Goal: Browse casually

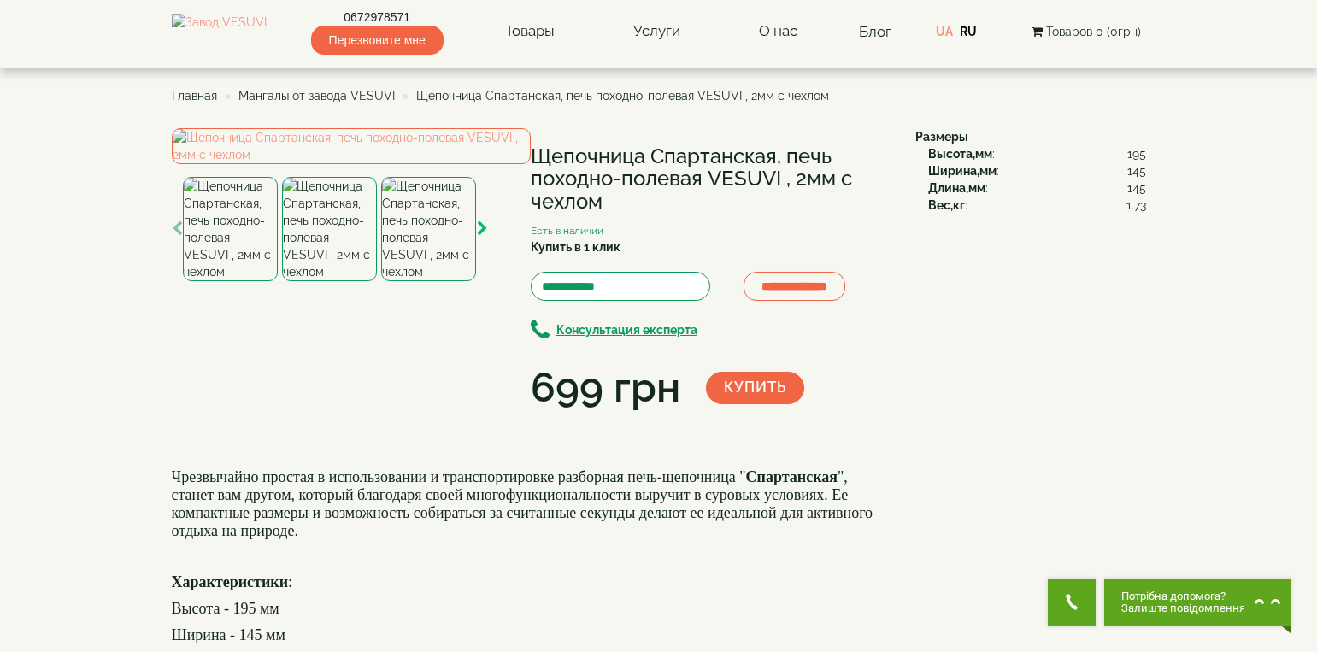
click at [482, 237] on icon "button" at bounding box center [482, 228] width 11 height 15
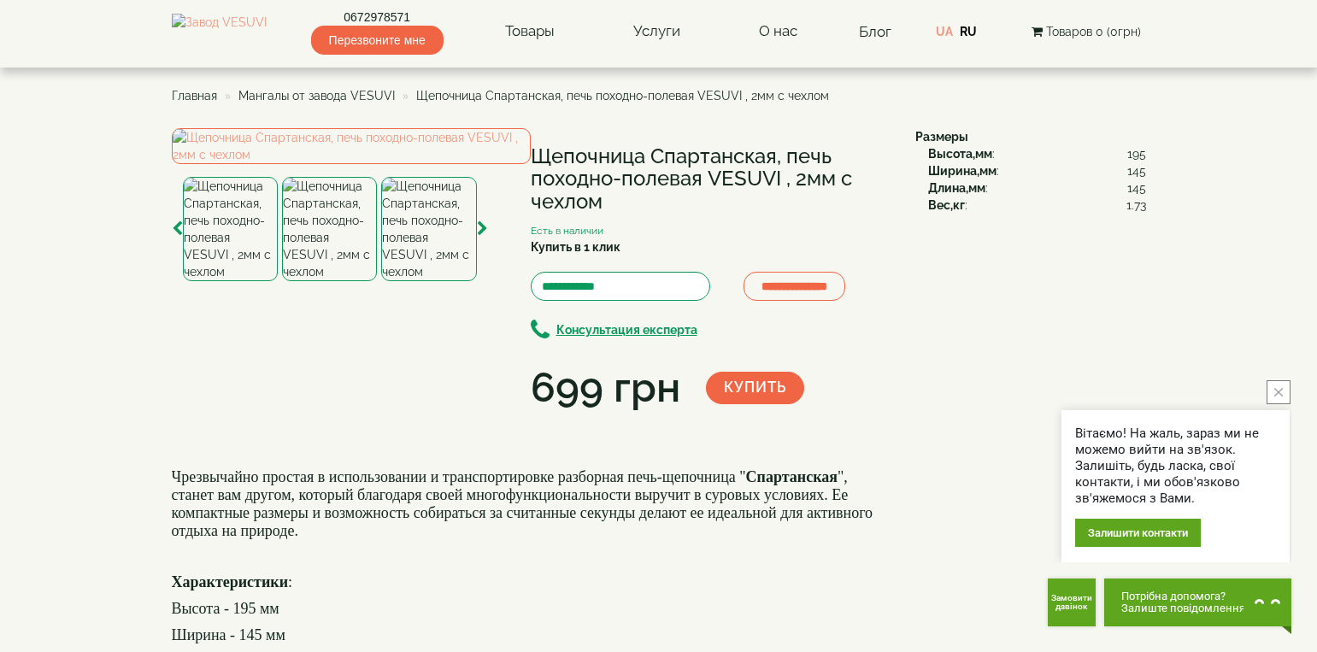
click at [348, 281] on img at bounding box center [329, 229] width 95 height 104
click at [370, 164] on img at bounding box center [351, 146] width 359 height 36
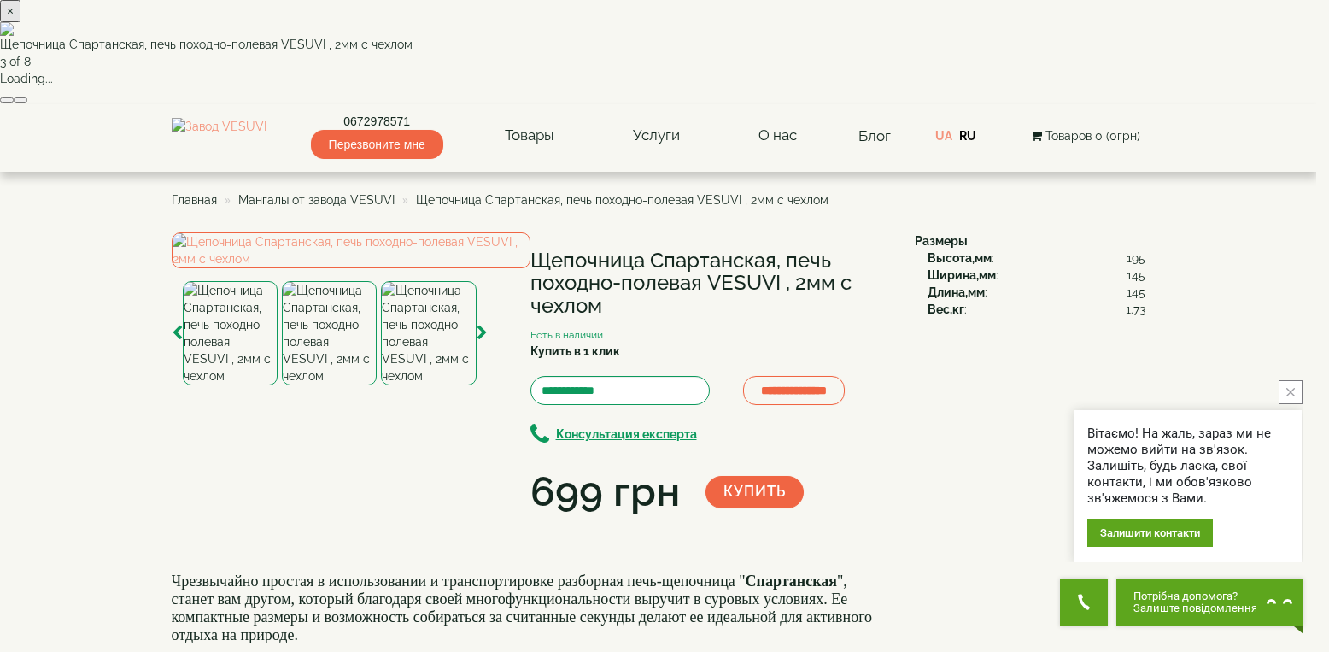
click at [1292, 390] on icon "close button" at bounding box center [1291, 392] width 9 height 9
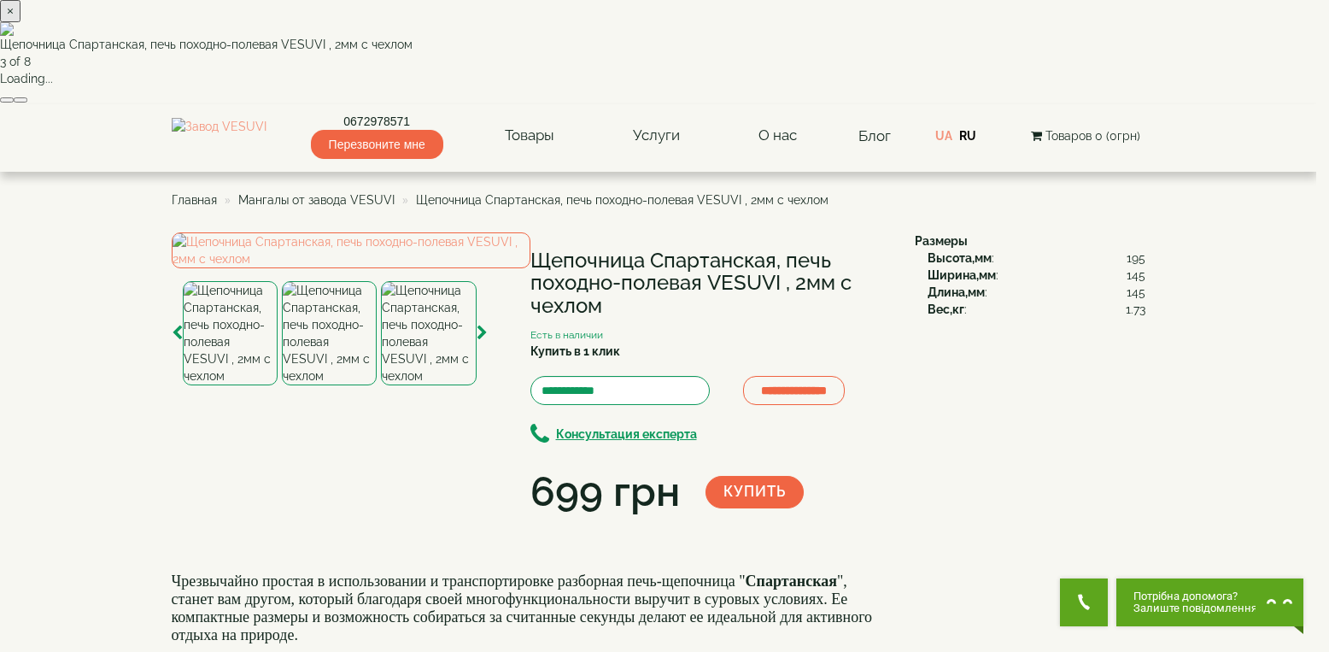
click at [27, 103] on button "button" at bounding box center [21, 99] width 14 height 5
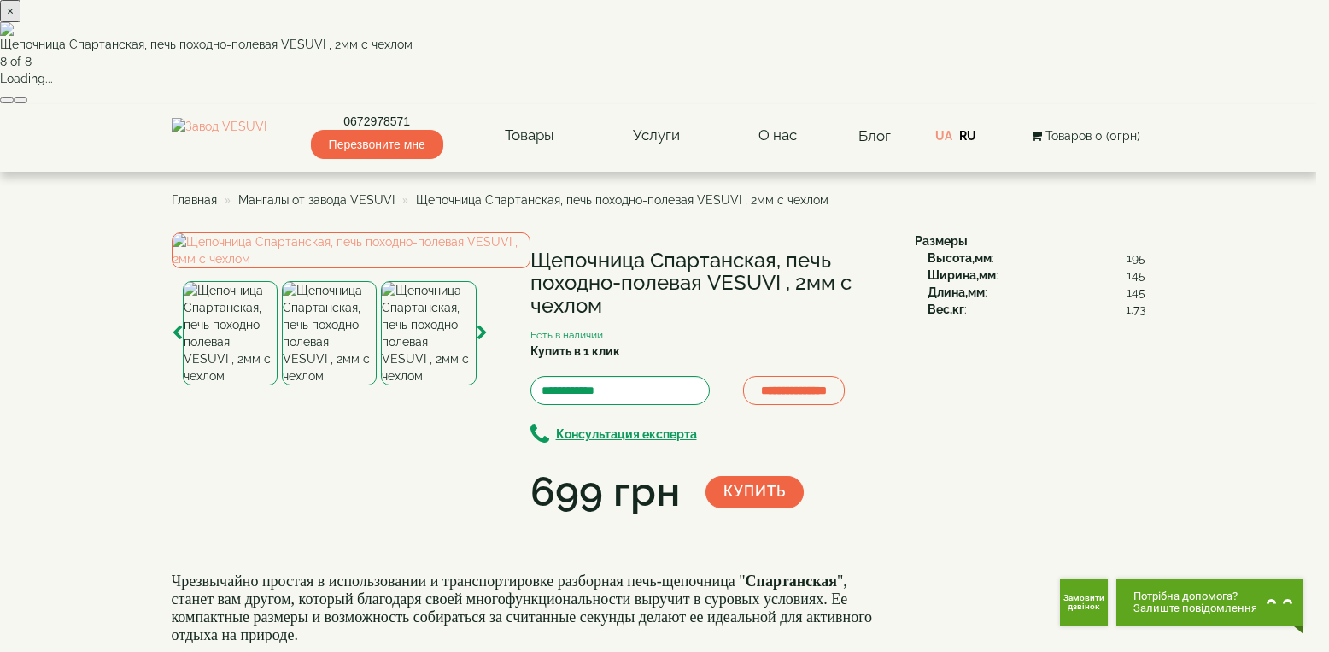
click at [27, 103] on button "button" at bounding box center [21, 99] width 14 height 5
click at [21, 22] on button "×" at bounding box center [10, 11] width 21 height 22
